Goal: Information Seeking & Learning: Learn about a topic

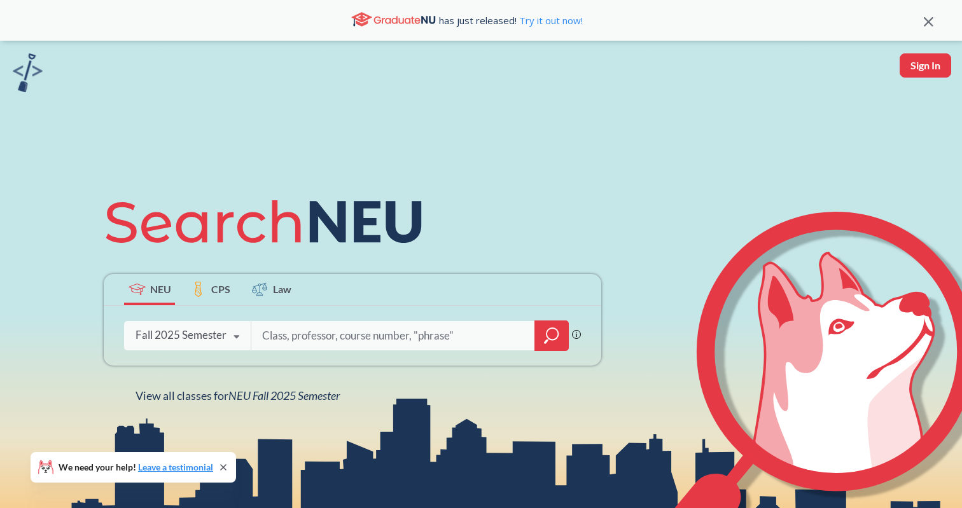
click at [335, 337] on input "search" at bounding box center [393, 336] width 265 height 27
type input "7150"
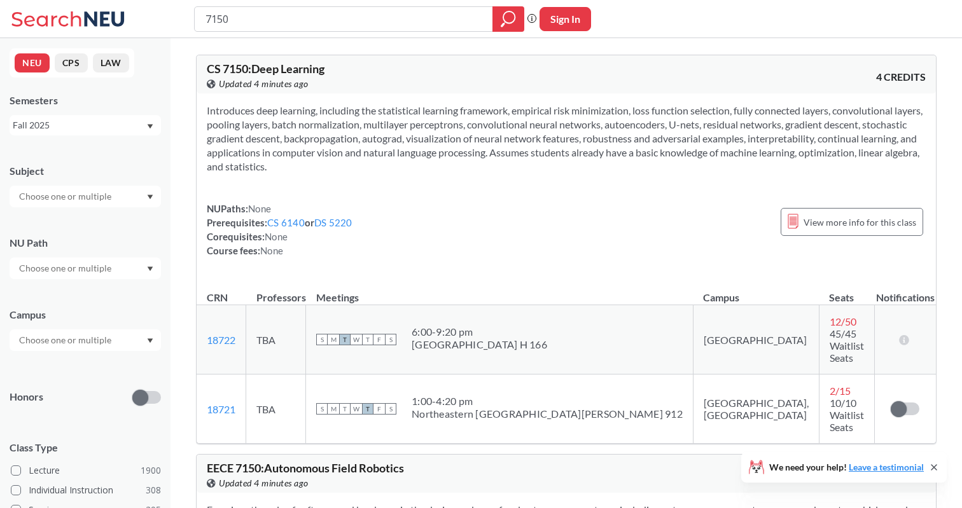
click at [497, 238] on div "NUPaths: None Prerequisites: CS 6140 or DS 5220 Corequisites: None Course fees:…" at bounding box center [566, 230] width 719 height 56
drag, startPoint x: 207, startPoint y: 108, endPoint x: 405, endPoint y: 170, distance: 208.0
click at [405, 170] on section "Introduces deep learning, including the statistical learning framework, empiric…" at bounding box center [566, 139] width 719 height 70
copy section "Introduces deep learning, including the statistical learning framework, empiric…"
click at [256, 18] on input "7150" at bounding box center [343, 19] width 279 height 22
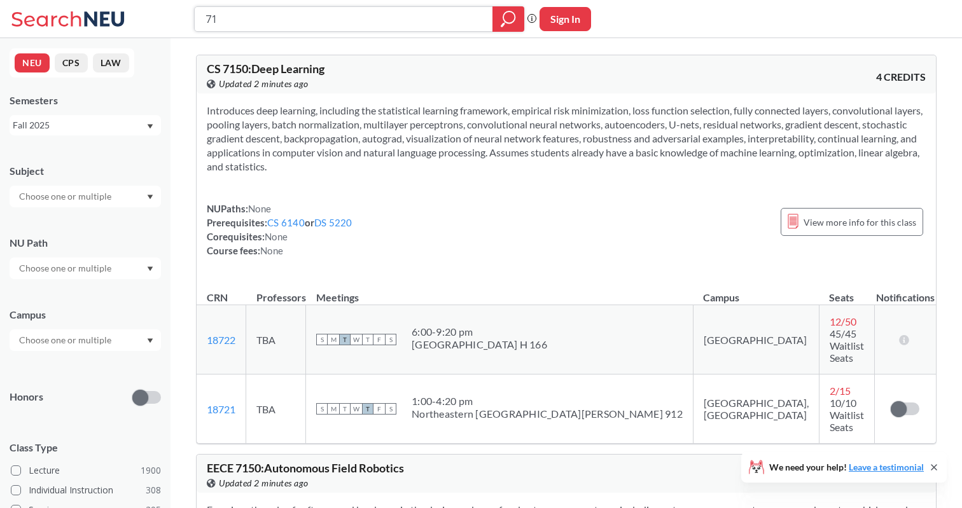
type input "7"
type input "6140"
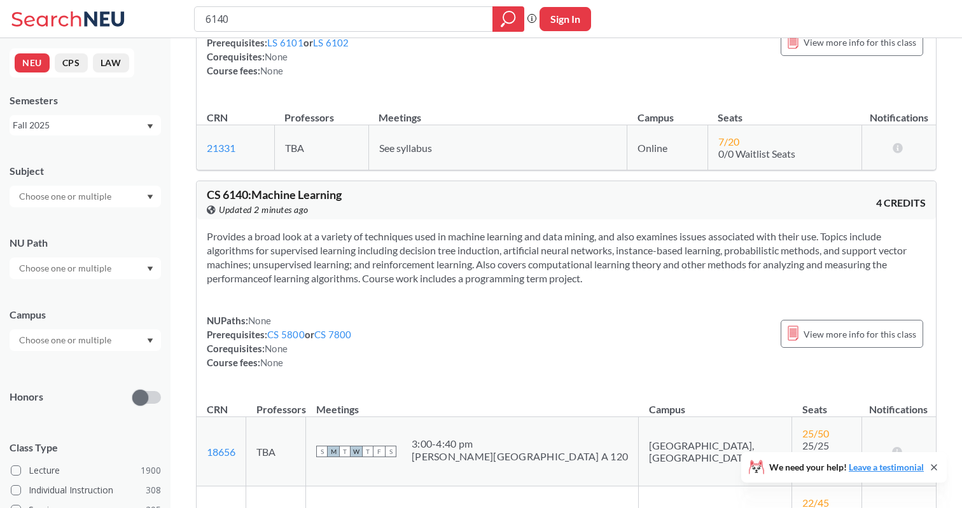
scroll to position [153, 0]
drag, startPoint x: 204, startPoint y: 190, endPoint x: 622, endPoint y: 285, distance: 429.2
click at [622, 285] on div "CS 6140 : Machine Learning View this course on Banner. Updated 2 minutes ago 4 …" at bounding box center [566, 430] width 741 height 503
copy div "CS 6140 : Machine Learning View this course on Banner. Updated 2 minutes ago 4 …"
